Goal: Information Seeking & Learning: Learn about a topic

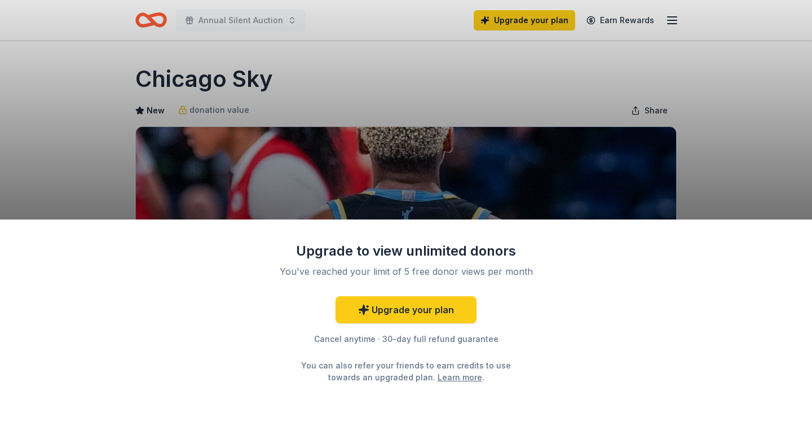
click at [417, 183] on div "Upgrade to view unlimited donors You've reached your limit of 5 free donor view…" at bounding box center [406, 219] width 812 height 439
click at [382, 311] on link "Upgrade your plan" at bounding box center [406, 309] width 141 height 27
click at [403, 312] on link "Upgrade your plan" at bounding box center [406, 309] width 141 height 27
click at [426, 144] on div "Upgrade to view unlimited donors You've reached your limit of 5 free donor view…" at bounding box center [406, 219] width 812 height 439
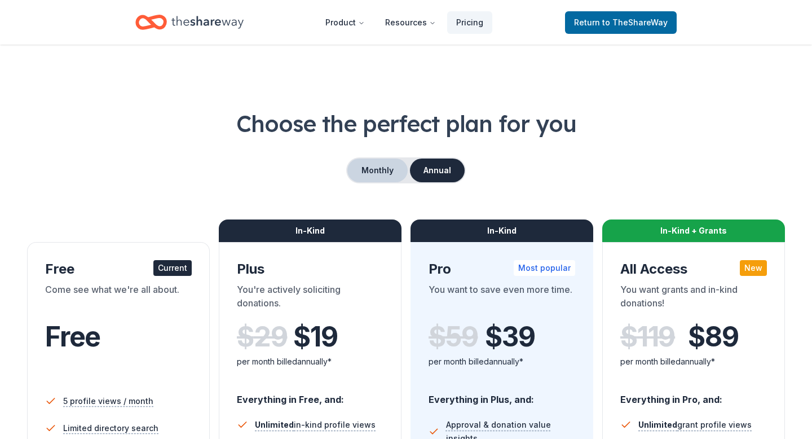
click at [371, 163] on button "Monthly" at bounding box center [378, 171] width 60 height 24
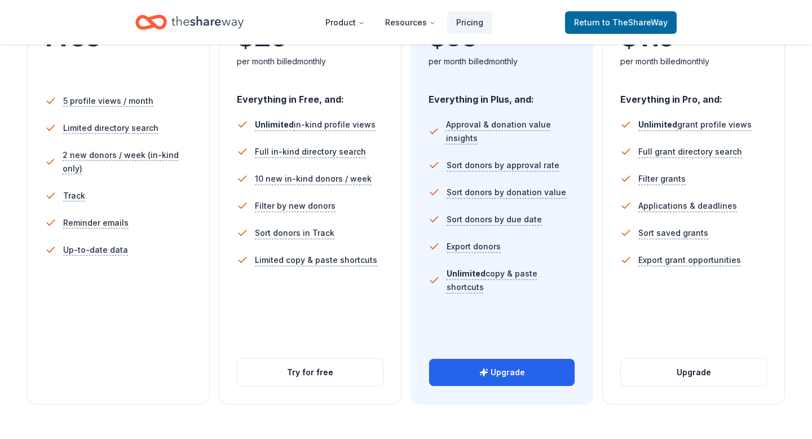
scroll to position [305, 0]
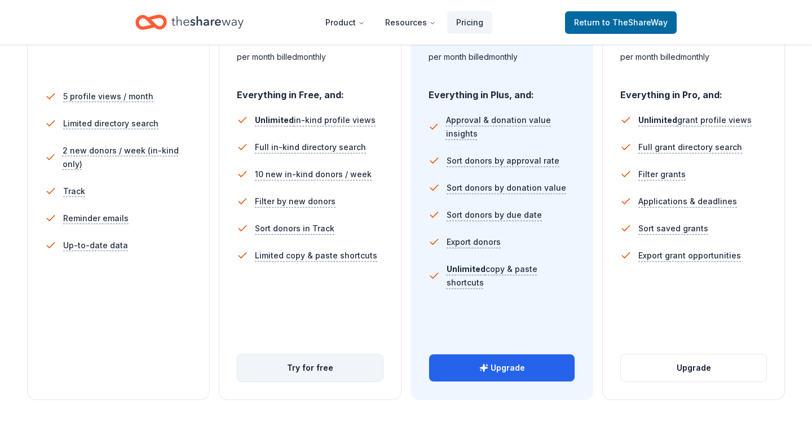
click at [299, 368] on button "Try for free" at bounding box center [311, 367] width 146 height 27
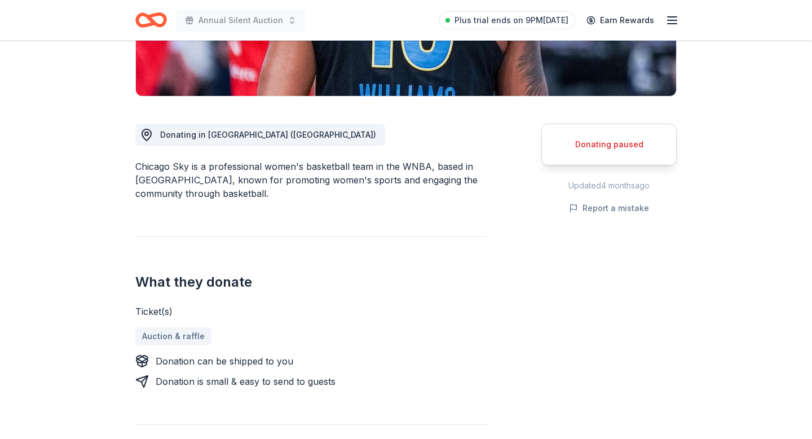
scroll to position [249, 0]
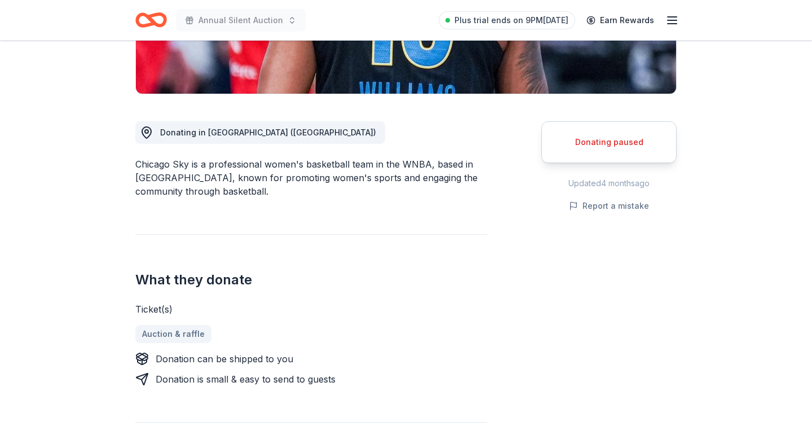
click at [601, 130] on div "Donating paused" at bounding box center [609, 142] width 135 height 42
click at [601, 138] on div "Donating paused" at bounding box center [609, 142] width 107 height 14
click at [604, 142] on div "Donating paused" at bounding box center [609, 142] width 107 height 14
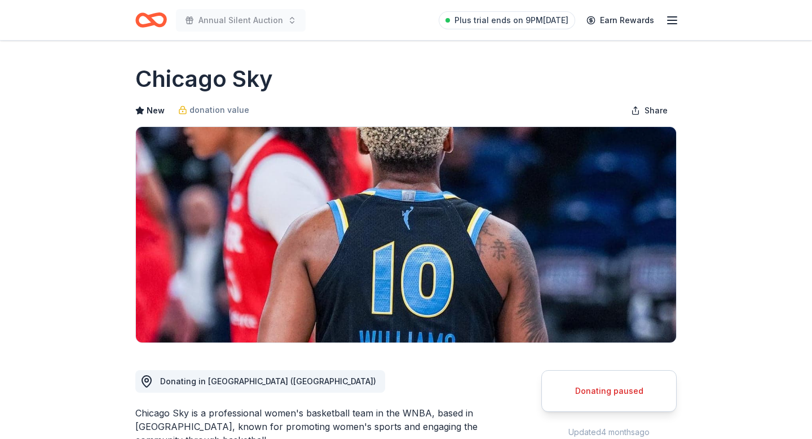
scroll to position [220, 0]
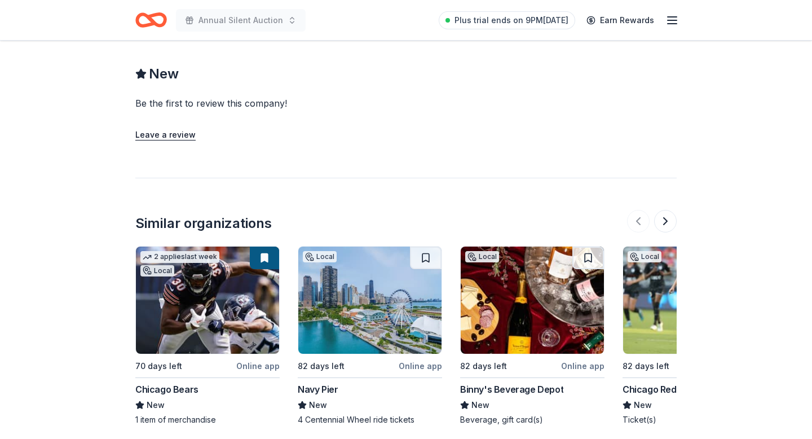
scroll to position [1093, 0]
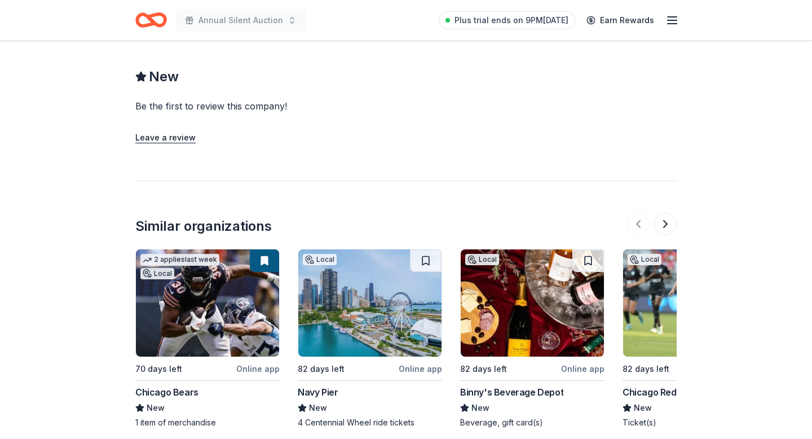
click at [206, 288] on img at bounding box center [207, 302] width 143 height 107
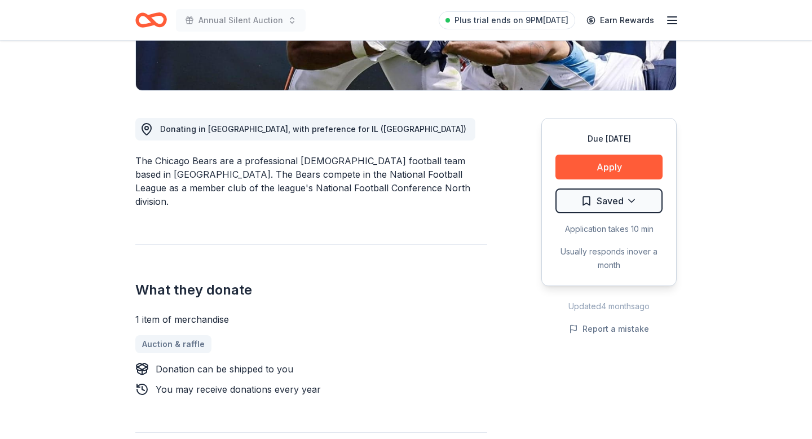
scroll to position [254, 0]
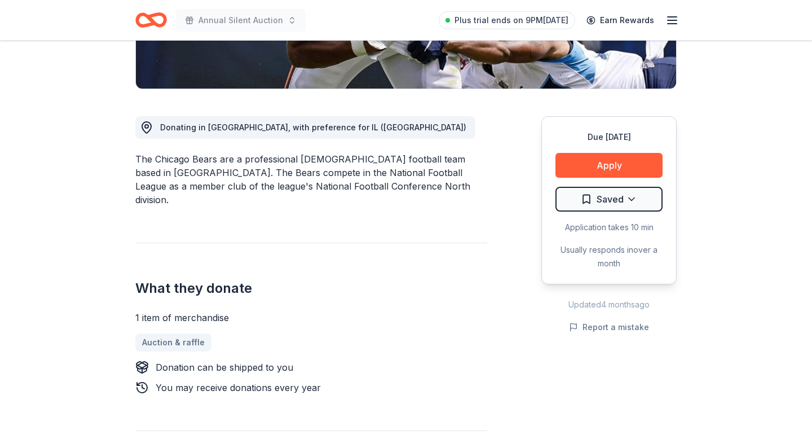
click at [572, 180] on div "Due [DATE] Apply Saved Application takes 10 min Usually responds in over a month" at bounding box center [609, 200] width 135 height 168
click at [580, 176] on button "Apply" at bounding box center [609, 165] width 107 height 25
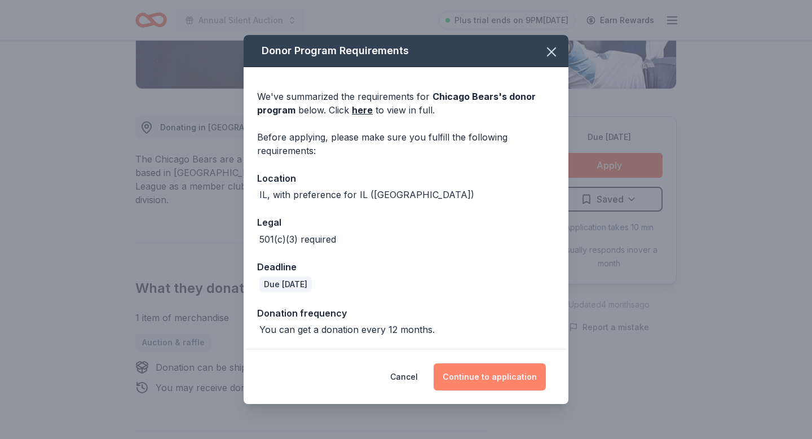
click at [466, 381] on button "Continue to application" at bounding box center [490, 376] width 112 height 27
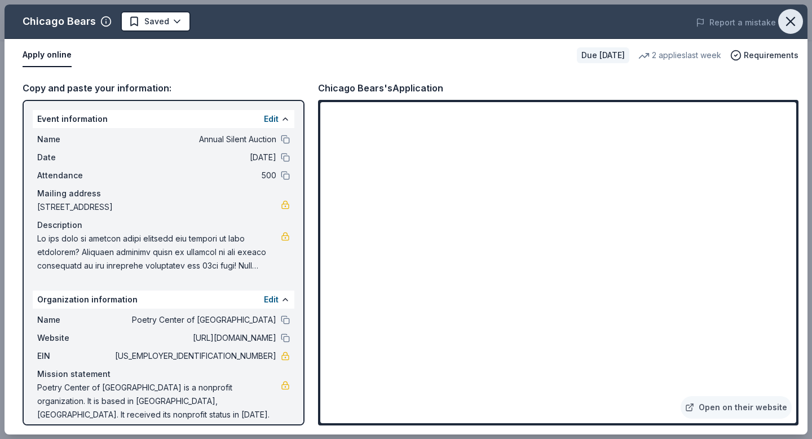
click at [786, 23] on icon "button" at bounding box center [791, 22] width 16 height 16
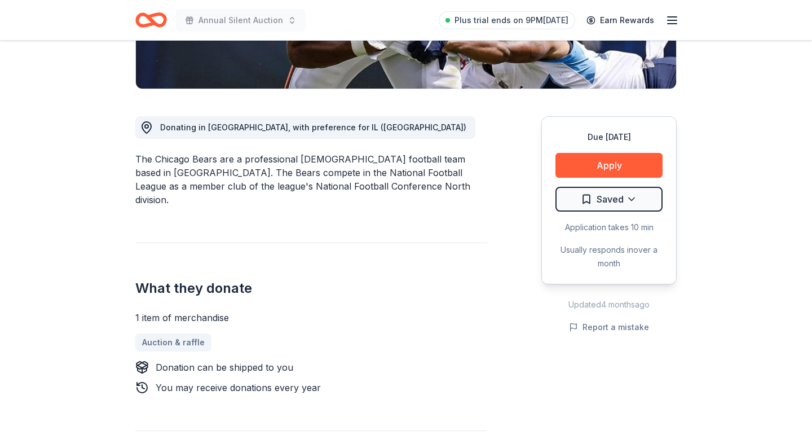
scroll to position [0, 0]
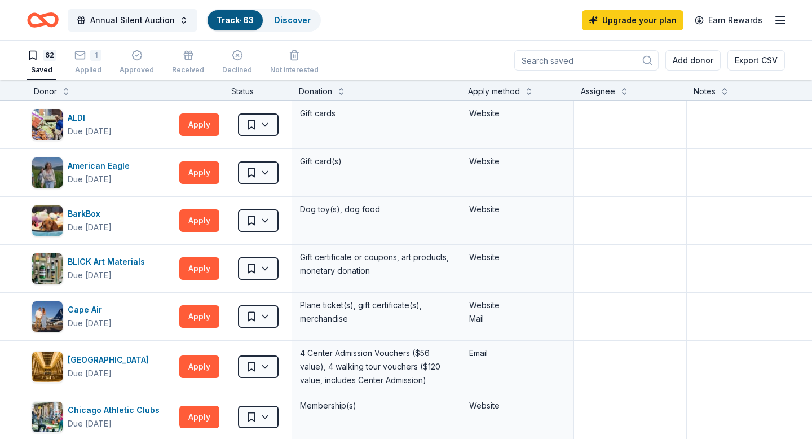
scroll to position [1500, 0]
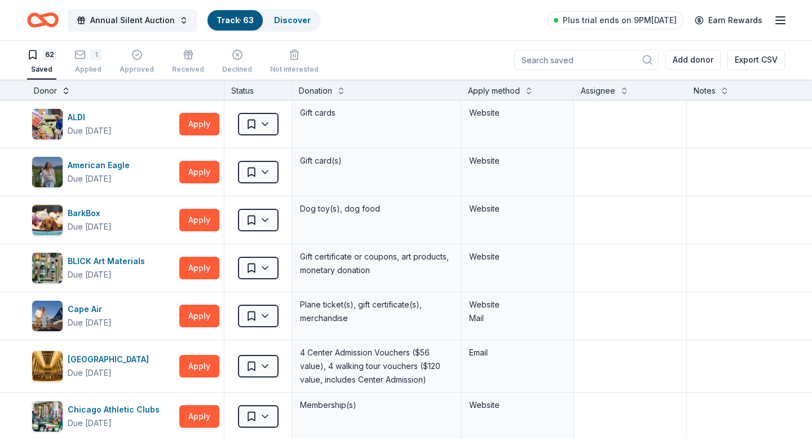
click at [63, 91] on button at bounding box center [65, 89] width 9 height 11
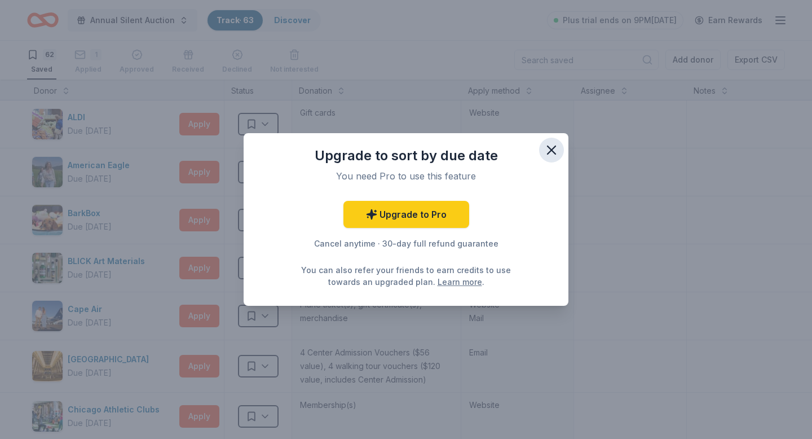
click at [547, 140] on button "button" at bounding box center [551, 150] width 25 height 25
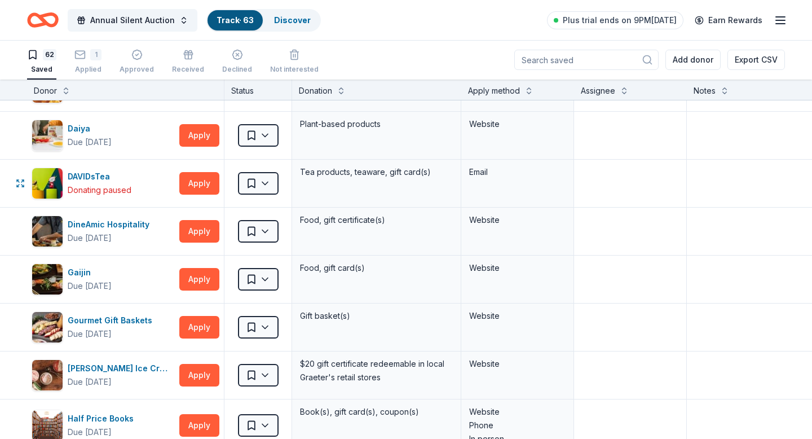
scroll to position [809, 0]
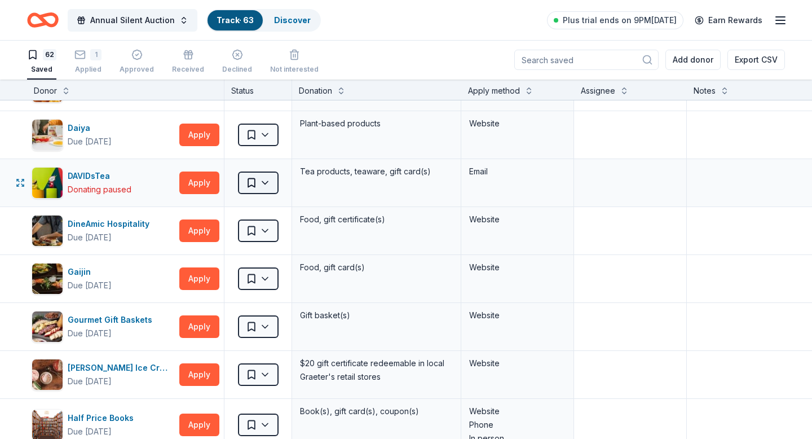
click at [267, 189] on html "Annual Silent Auction Track · 63 Discover Plus trial ends on 9PM, 10/2 Earn Rew…" at bounding box center [406, 218] width 812 height 439
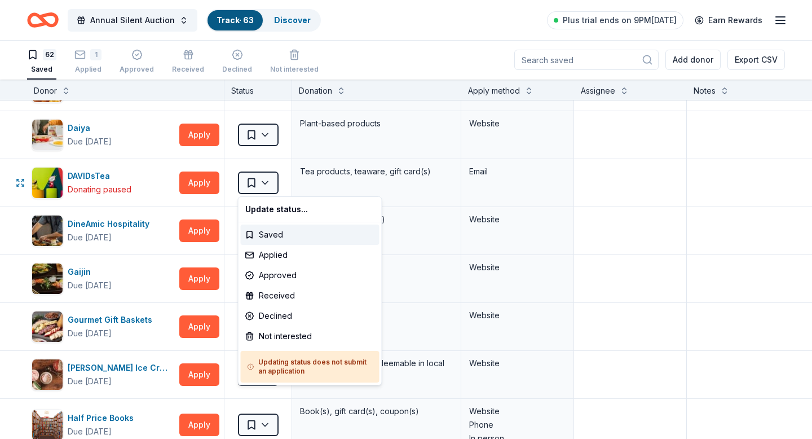
click at [267, 187] on html "Annual Silent Auction Track · 63 Discover Plus trial ends on 9PM, 10/2 Earn Rew…" at bounding box center [406, 218] width 812 height 439
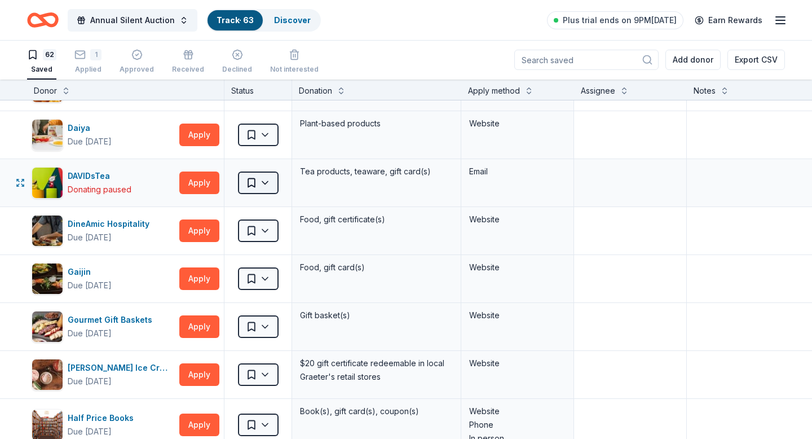
click at [269, 183] on html "Annual Silent Auction Track · 63 Discover Plus trial ends on 9PM, 10/2 Earn Rew…" at bounding box center [406, 218] width 812 height 439
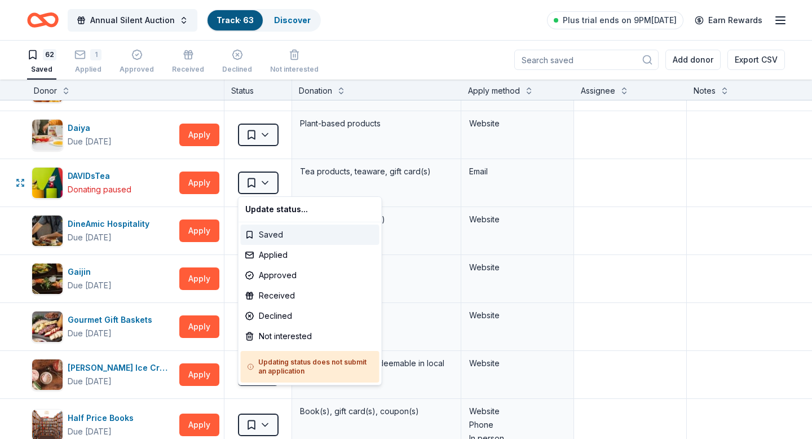
click at [258, 230] on div "Saved" at bounding box center [310, 235] width 139 height 20
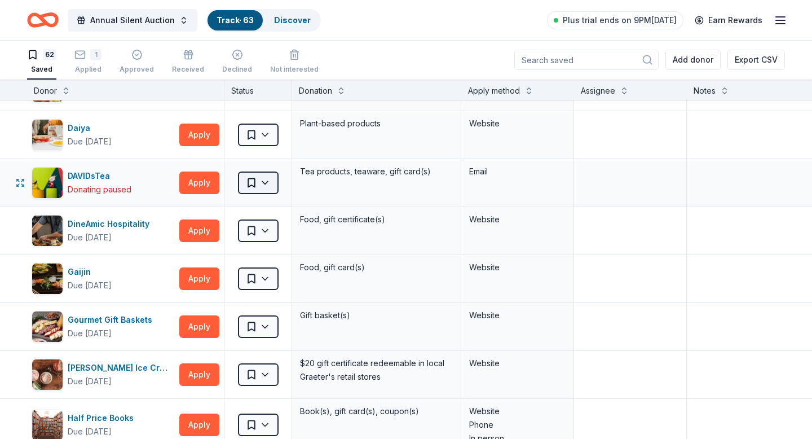
click at [252, 181] on html "Annual Silent Auction Track · 63 Discover Plus trial ends on 9PM, 10/2 Earn Rew…" at bounding box center [406, 218] width 812 height 439
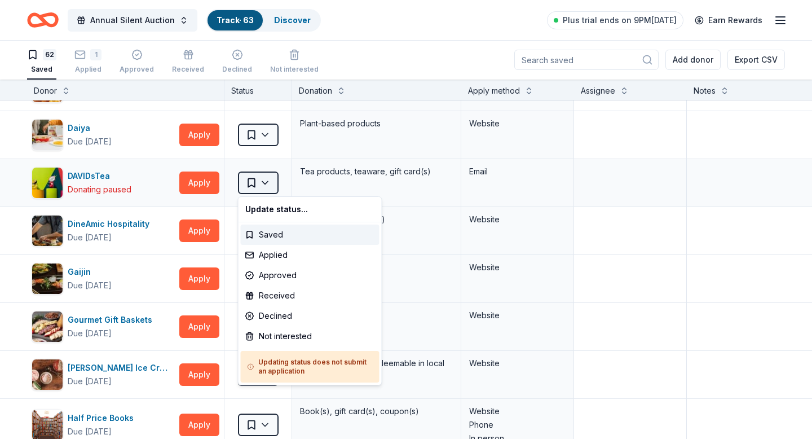
click at [252, 181] on html "Annual Silent Auction Track · 63 Discover Plus trial ends on 9PM, 10/2 Earn Rew…" at bounding box center [406, 218] width 812 height 439
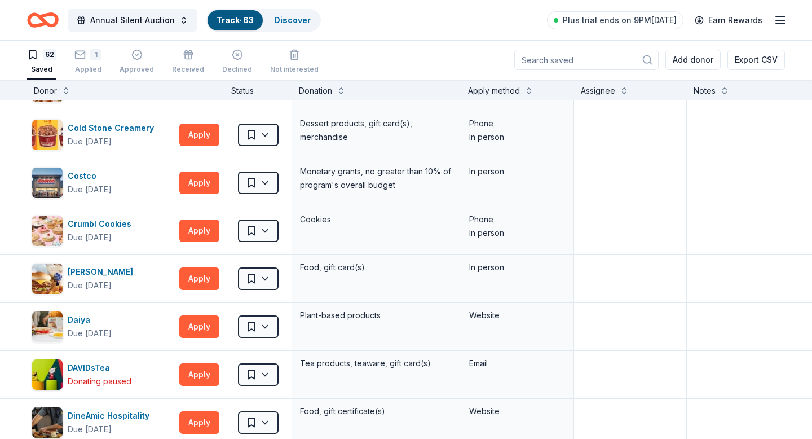
scroll to position [0, 0]
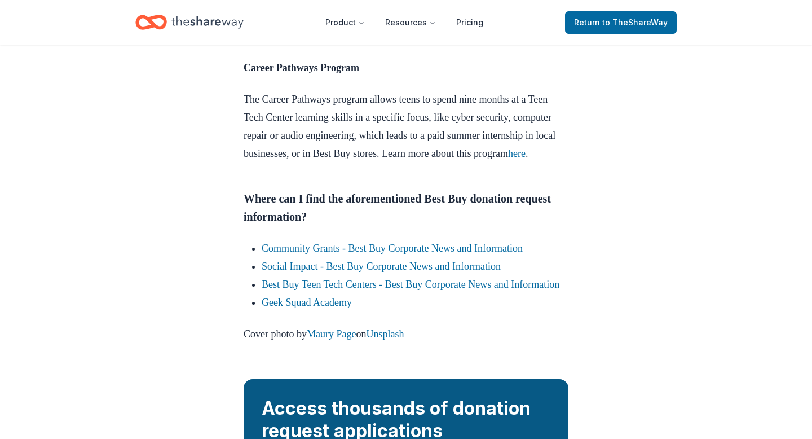
scroll to position [2076, 0]
